Goal: Find specific page/section: Find specific page/section

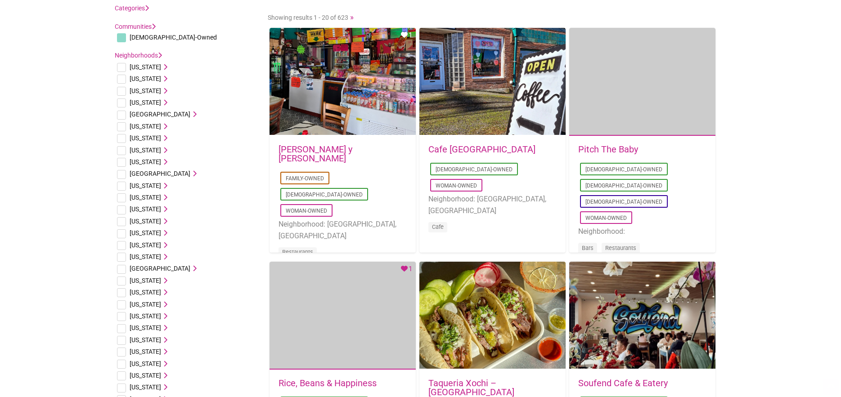
scroll to position [90, 0]
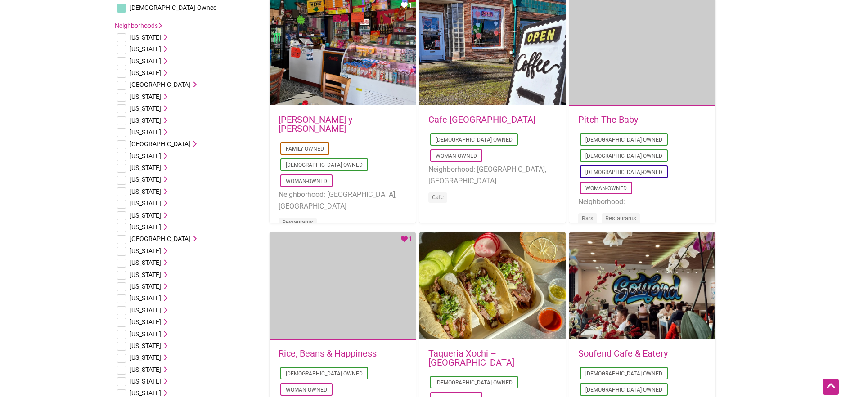
click at [121, 277] on input "checkbox" at bounding box center [121, 275] width 9 height 9
checkbox input "true"
click at [148, 278] on span "[US_STATE]" at bounding box center [146, 274] width 32 height 7
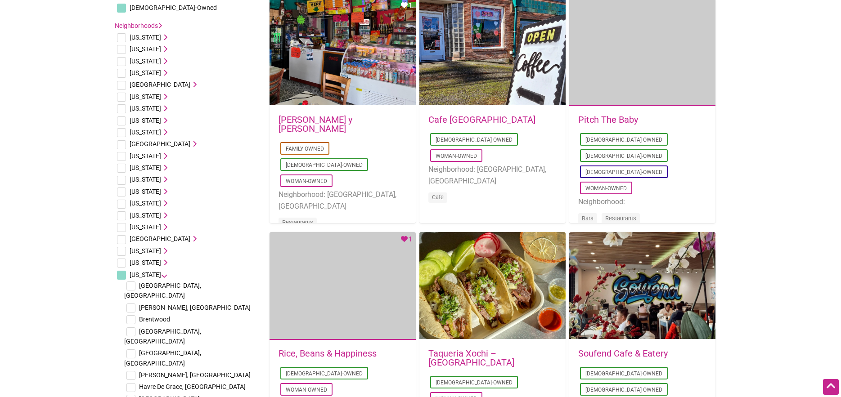
click at [129, 286] on input "checkbox" at bounding box center [130, 286] width 9 height 9
checkbox input "true"
click at [234, 282] on li "Maryland Baltimore, MD Bowie, MD Brentwood Capitol Heights, MD Catonsville, MD …" at bounding box center [187, 388] width 144 height 239
drag, startPoint x: 164, startPoint y: 286, endPoint x: 202, endPoint y: 288, distance: 37.9
click at [165, 286] on span "[GEOGRAPHIC_DATA], [GEOGRAPHIC_DATA]" at bounding box center [162, 290] width 77 height 17
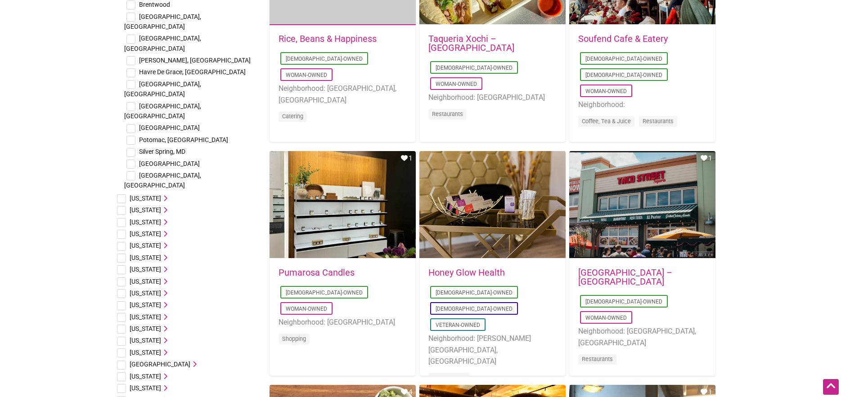
scroll to position [135, 0]
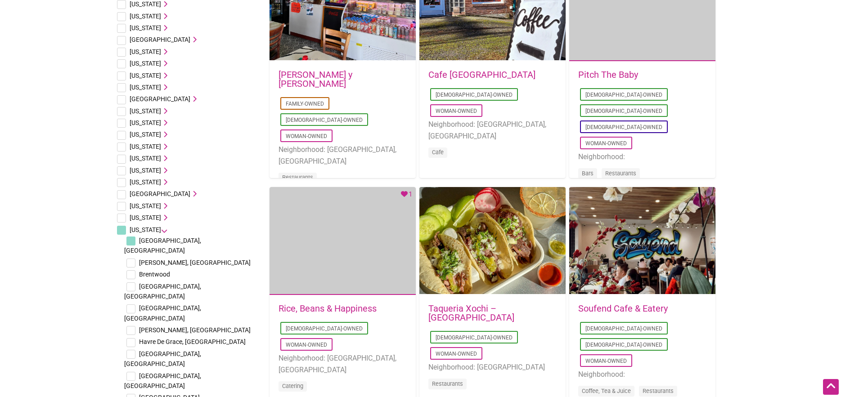
click at [166, 242] on span "[GEOGRAPHIC_DATA], [GEOGRAPHIC_DATA]" at bounding box center [162, 245] width 77 height 17
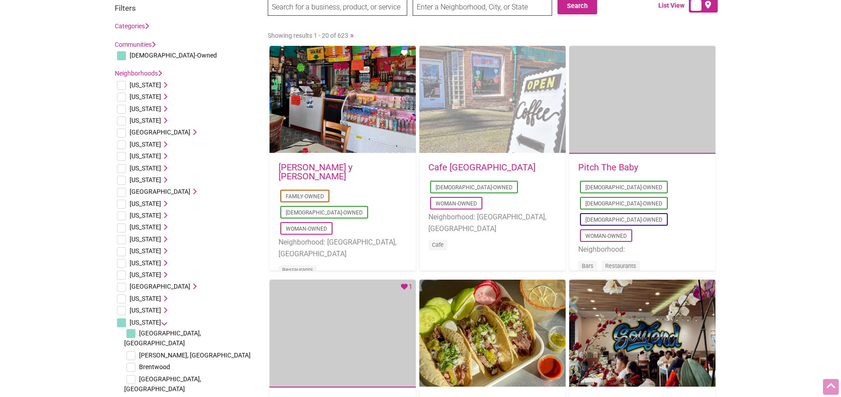
scroll to position [0, 0]
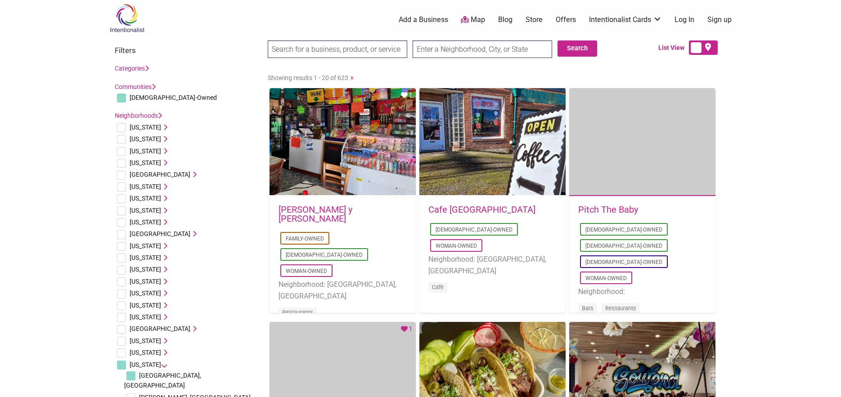
click at [427, 47] on input "text" at bounding box center [483, 50] width 140 height 18
type input "Baltimore, MD, USA"
click at [583, 43] on button "Search" at bounding box center [578, 49] width 40 height 16
